Goal: Information Seeking & Learning: Obtain resource

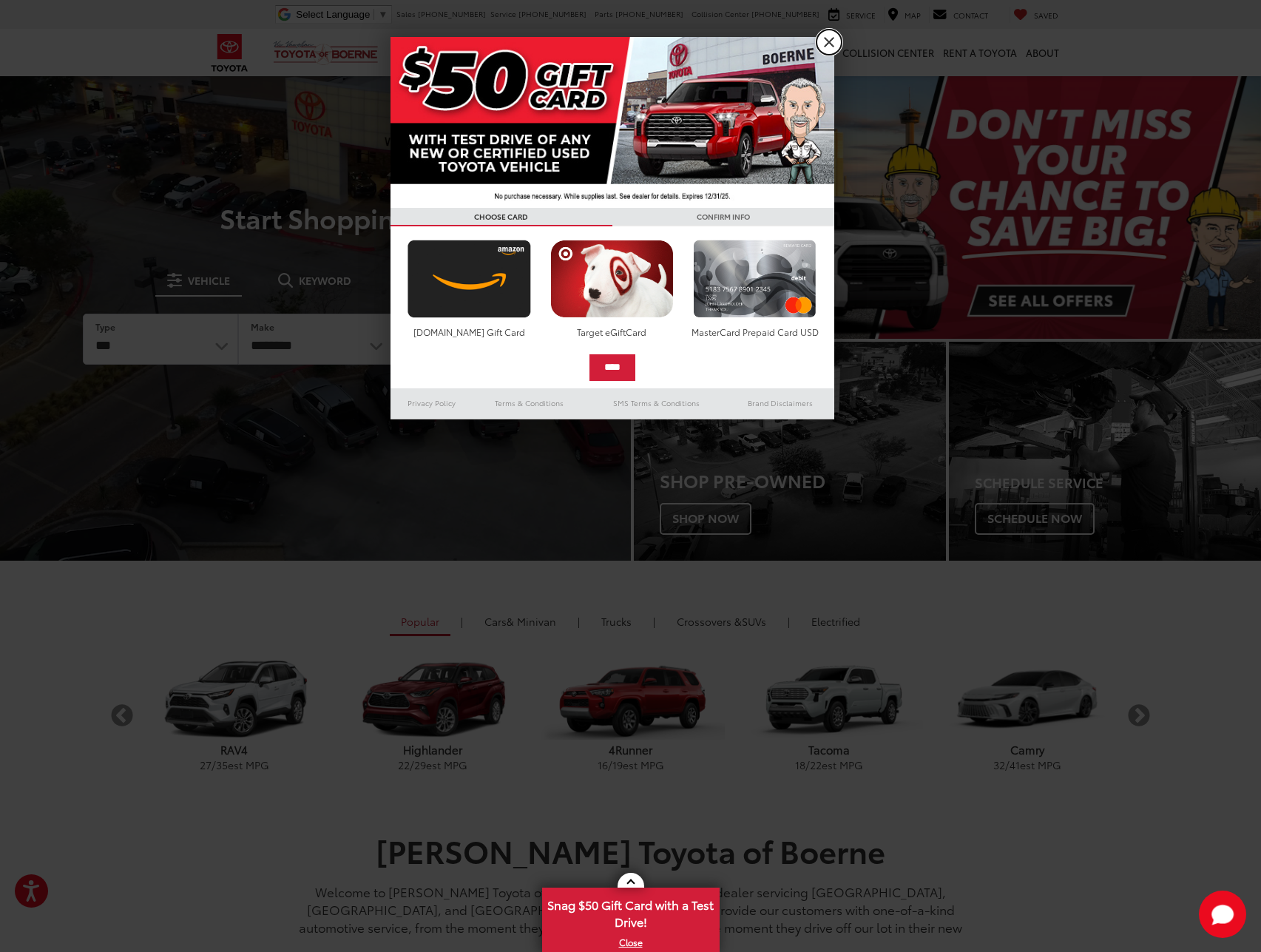
click at [830, 43] on link "X" at bounding box center [829, 42] width 25 height 25
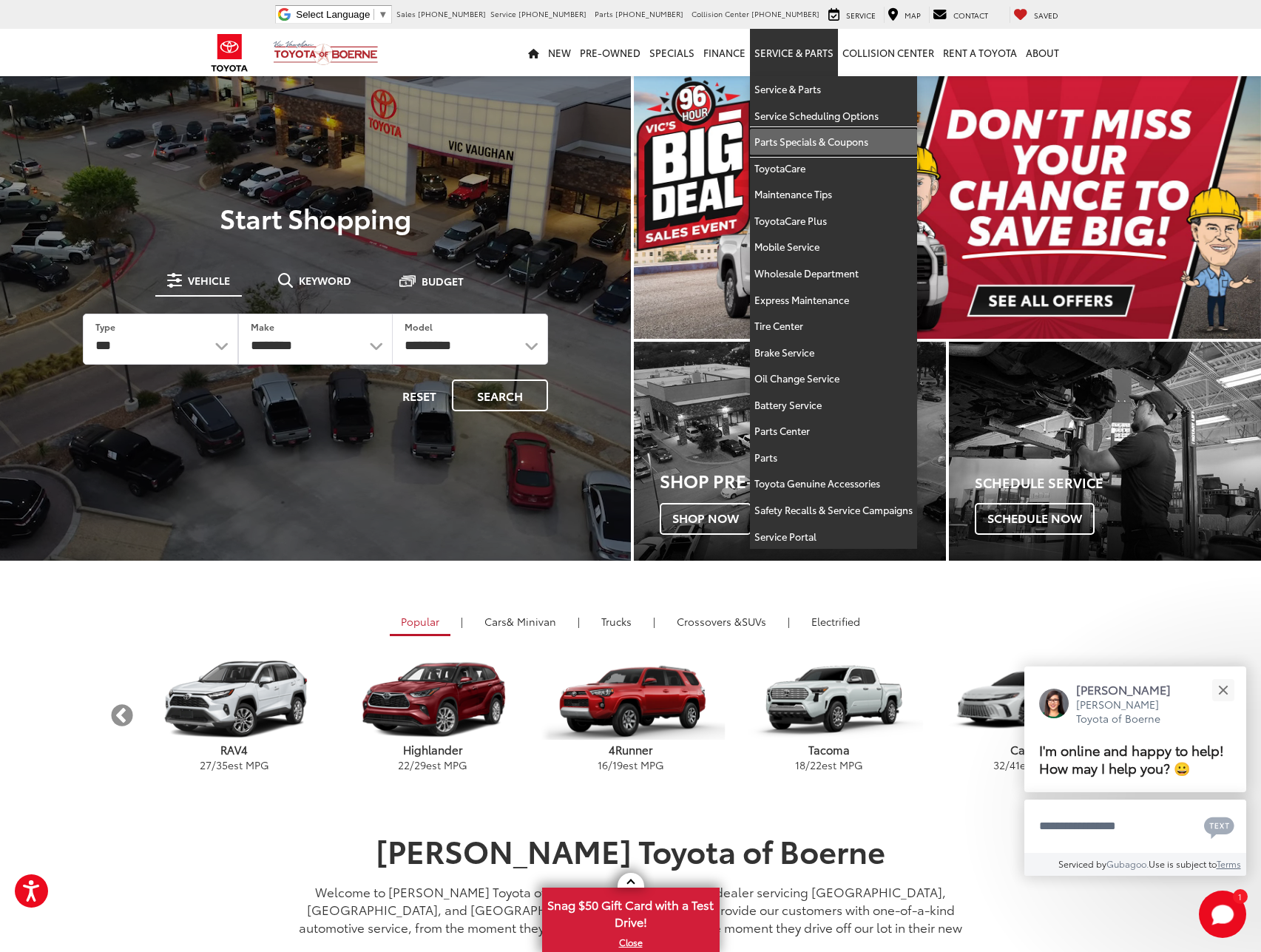
click at [794, 144] on link "Parts Specials & Coupons" at bounding box center [833, 142] width 167 height 27
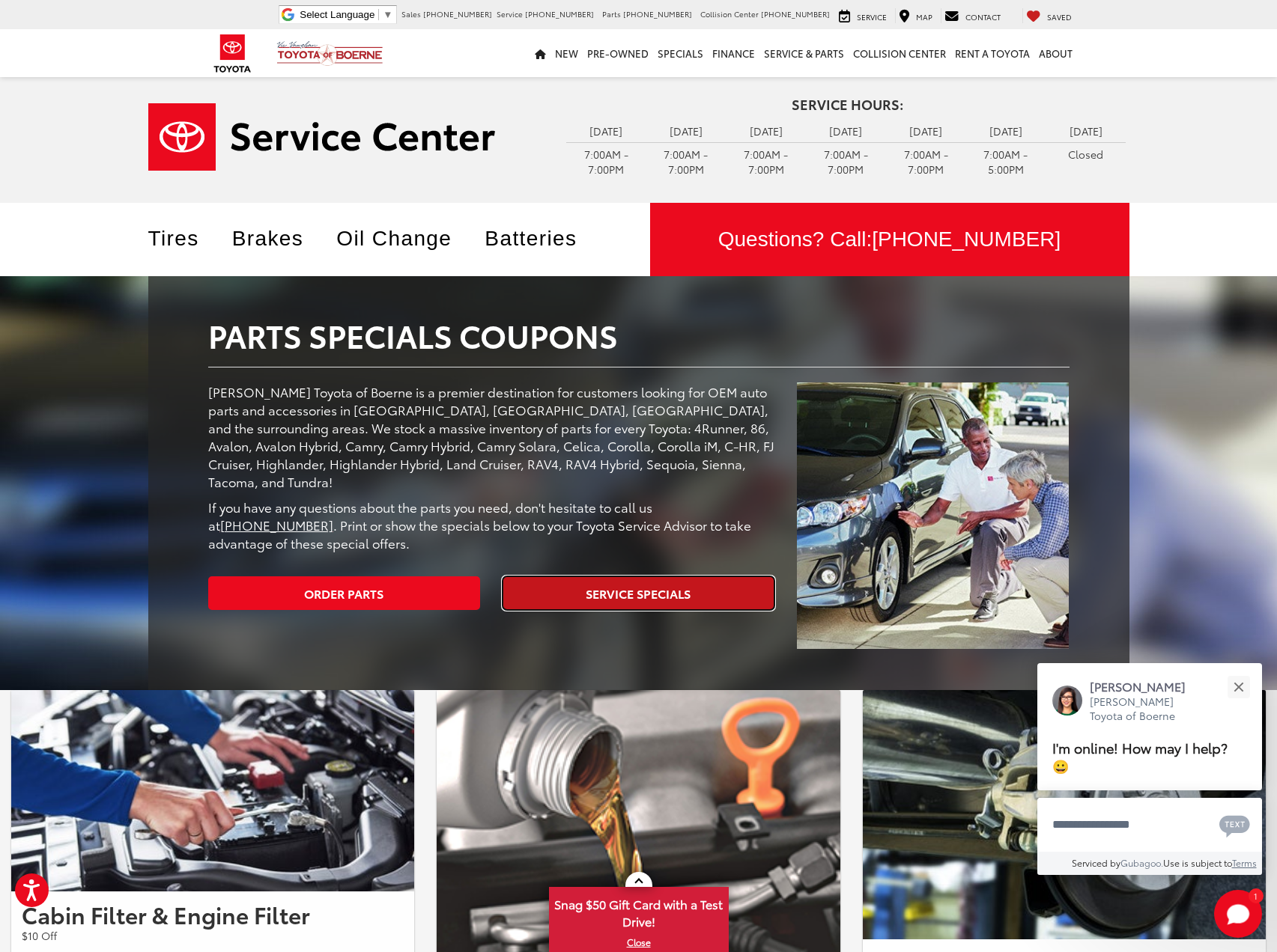
click at [655, 576] on link "Service Specials" at bounding box center [638, 593] width 272 height 34
